Goal: Task Accomplishment & Management: Manage account settings

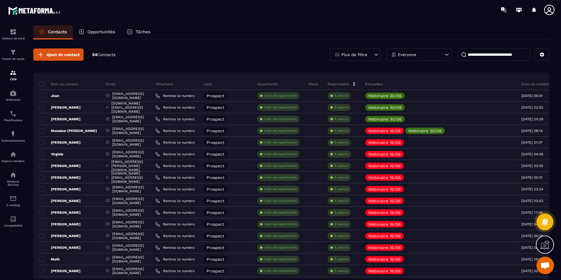
click at [428, 56] on div "Everyone" at bounding box center [419, 55] width 65 height 12
click at [371, 54] on div "Plus de filtre" at bounding box center [355, 55] width 51 height 12
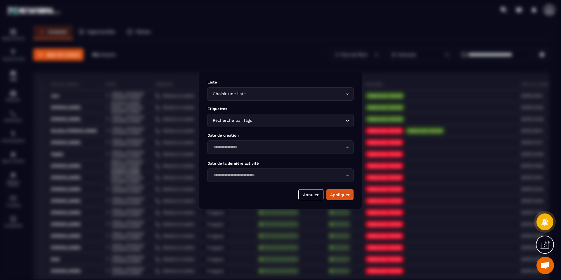
click at [315, 98] on div "Choisir une liste Loading..." at bounding box center [281, 93] width 146 height 13
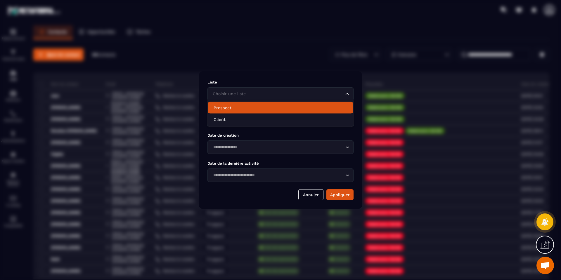
click at [286, 109] on p "Prospect" at bounding box center [281, 108] width 134 height 6
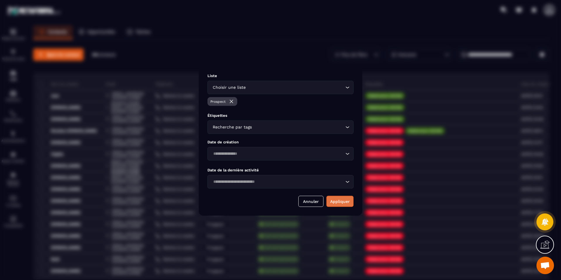
click at [349, 206] on button "Appliquer" at bounding box center [340, 201] width 27 height 11
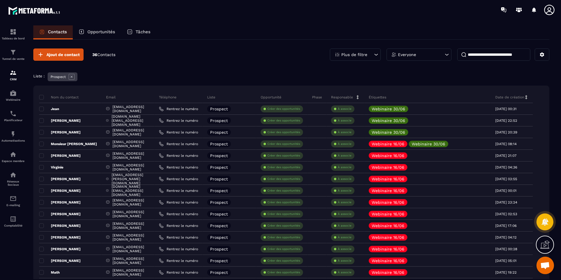
click at [525, 99] on p "Date de création" at bounding box center [510, 97] width 29 height 5
click at [525, 98] on p "Date de création" at bounding box center [510, 97] width 29 height 5
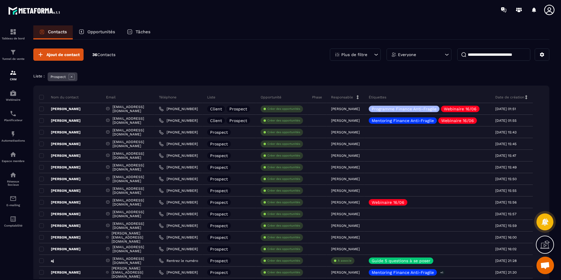
click at [525, 98] on p "Date de création" at bounding box center [510, 97] width 29 height 5
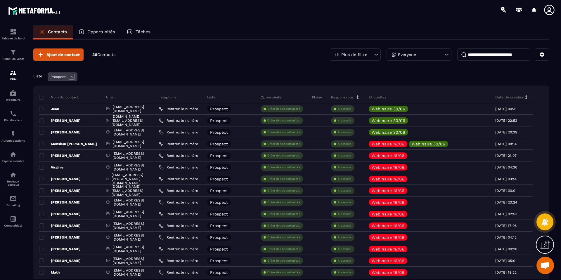
click at [525, 98] on p "Date de création" at bounding box center [510, 97] width 29 height 5
click at [70, 58] on button "Ajout de contact" at bounding box center [58, 55] width 50 height 12
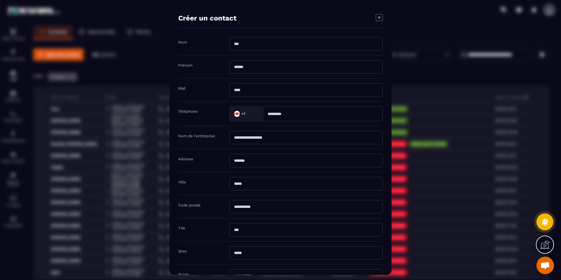
scroll to position [50, 0]
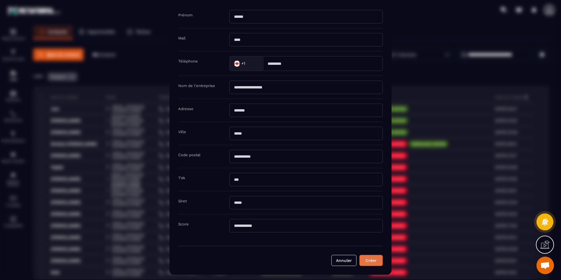
click at [371, 259] on button "Créer" at bounding box center [371, 260] width 23 height 11
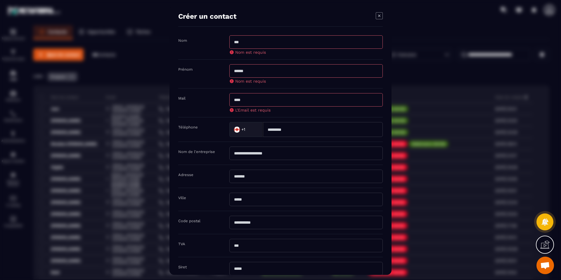
scroll to position [0, 0]
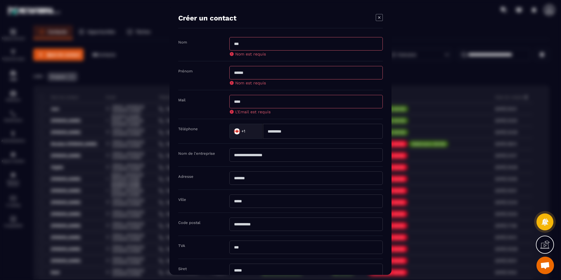
click at [380, 18] on icon "Modal window" at bounding box center [379, 17] width 2 height 2
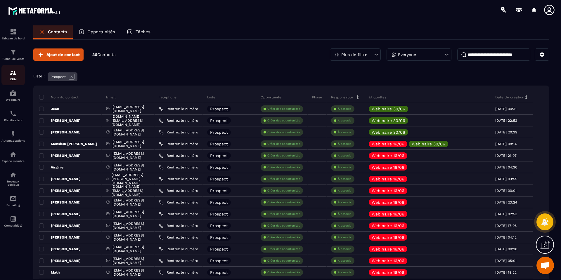
click at [14, 74] on img at bounding box center [13, 72] width 7 height 7
click at [71, 78] on icon at bounding box center [72, 77] width 2 height 2
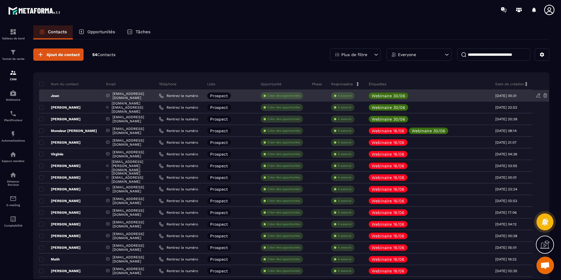
click at [59, 95] on p "Jean" at bounding box center [49, 96] width 20 height 5
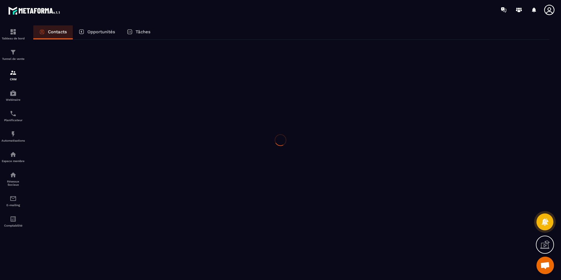
click at [57, 95] on div at bounding box center [280, 140] width 561 height 280
